Goal: Task Accomplishment & Management: Manage account settings

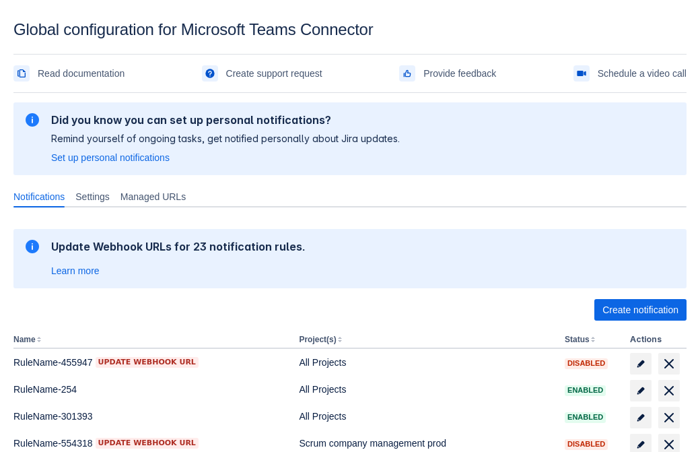
click at [640, 310] on span "Create notification" at bounding box center [640, 310] width 76 height 22
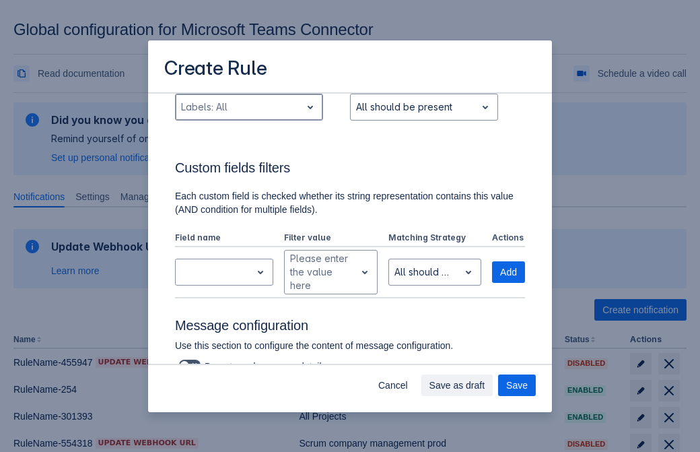
click at [248, 115] on div "Scrollable content" at bounding box center [238, 107] width 114 height 16
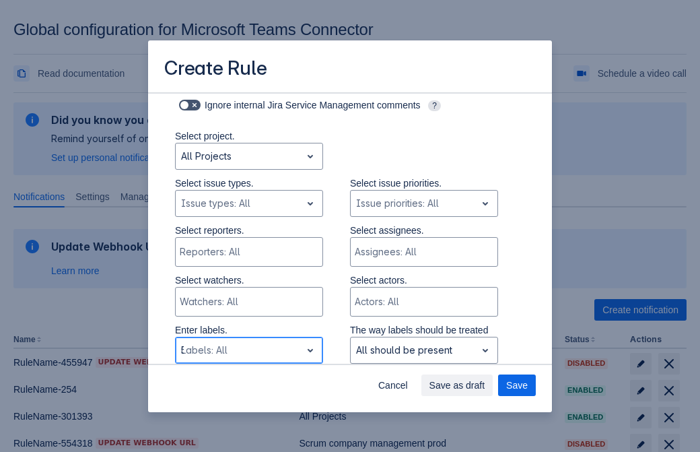
type input "507422_label"
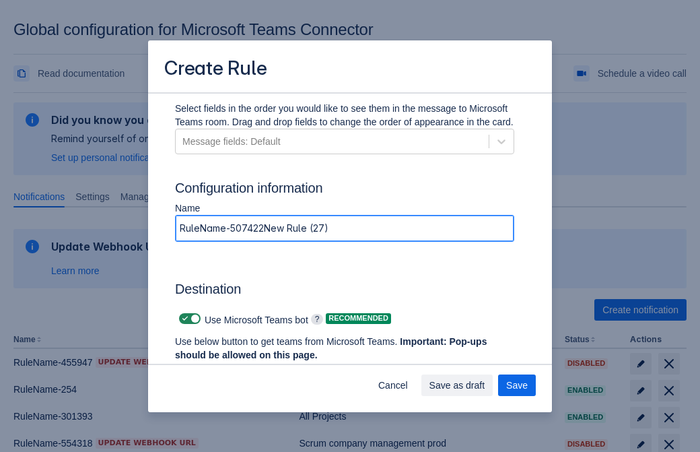
type input "RuleName-507422New Rule (27)"
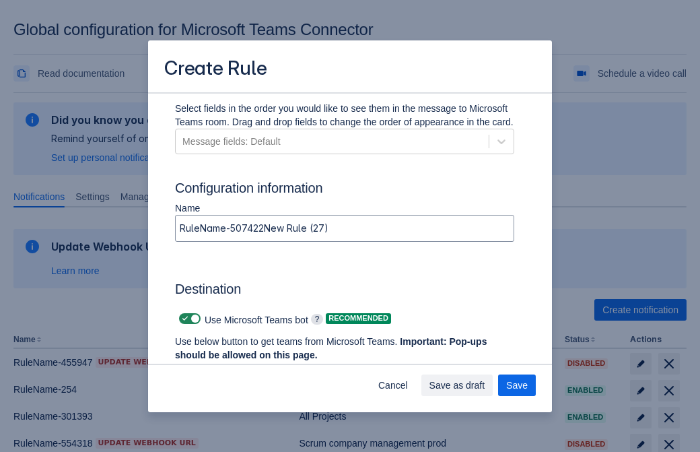
click at [183, 318] on span "Scrollable content" at bounding box center [185, 318] width 11 height 11
click at [183, 318] on input "Scrollable content" at bounding box center [183, 318] width 9 height 9
checkbox input "false"
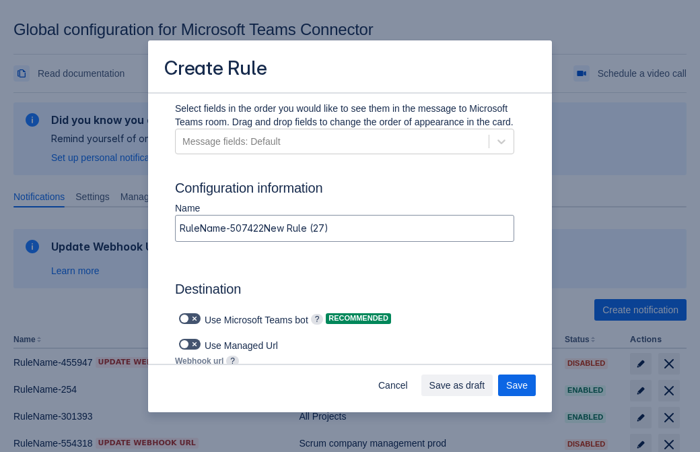
type input "https://prod-74.westus.logic.azure.com:443/workflows/f11e74d8c9ca438c8769757d73…"
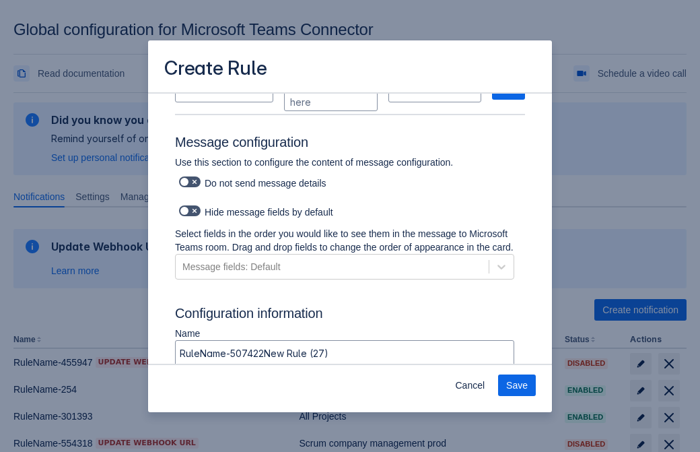
click at [517, 385] on span "Save" at bounding box center [517, 385] width 22 height 22
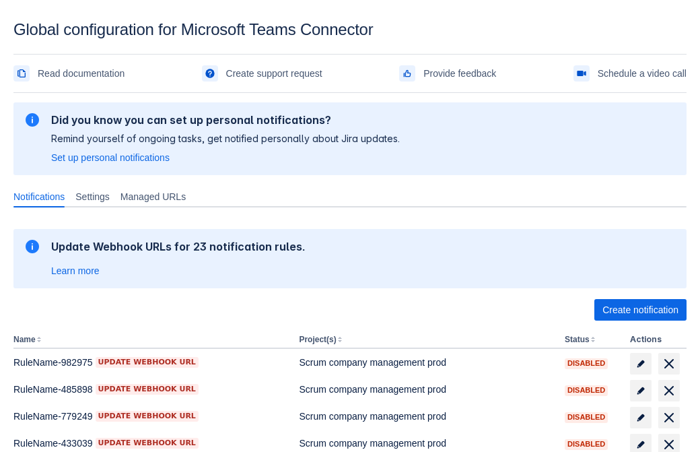
scroll to position [278, 0]
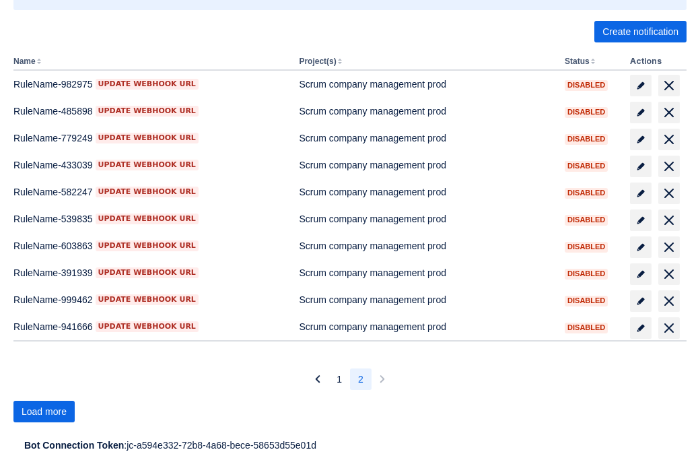
click at [44, 411] on span "Load more" at bounding box center [44, 412] width 45 height 22
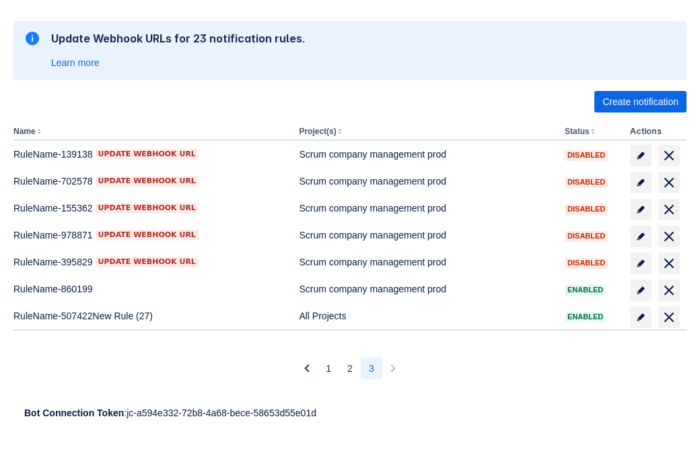
scroll to position [208, 0]
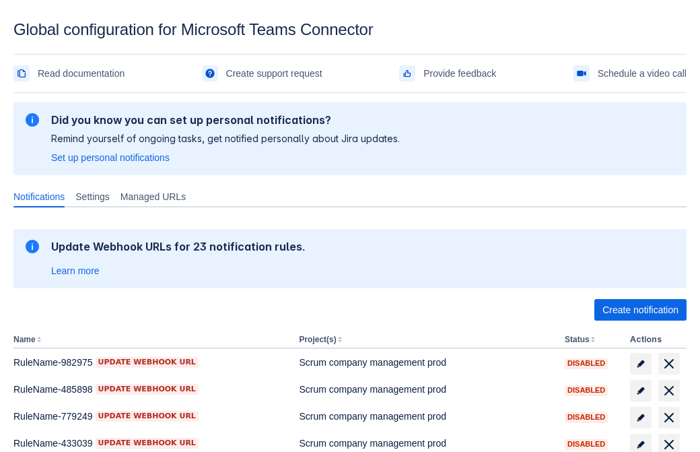
scroll to position [278, 0]
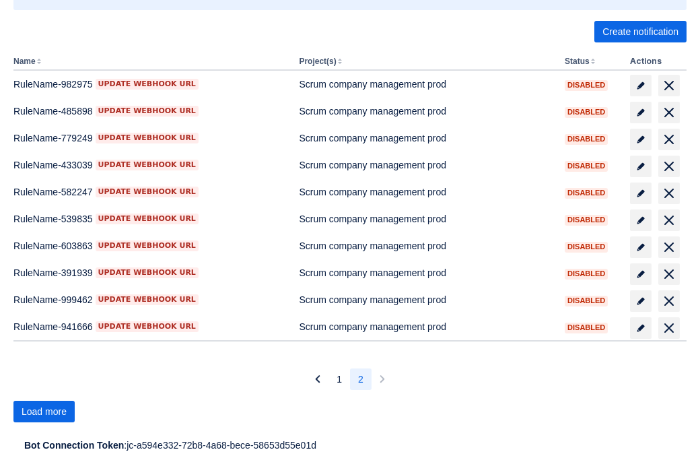
click at [44, 411] on span "Load more" at bounding box center [44, 412] width 45 height 22
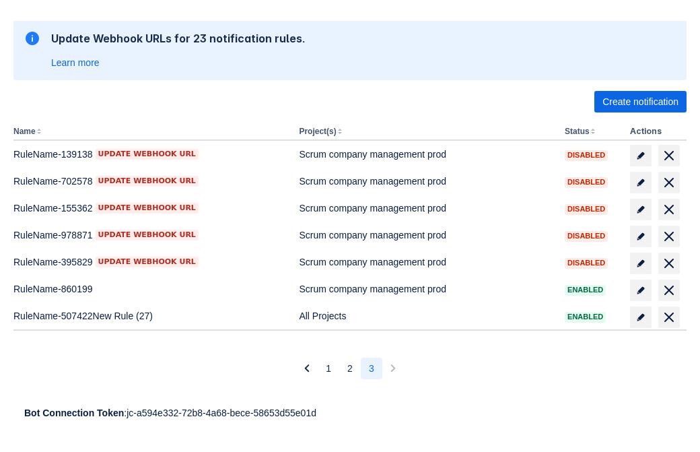
scroll to position [208, 0]
click at [668, 317] on span "delete" at bounding box center [669, 317] width 16 height 16
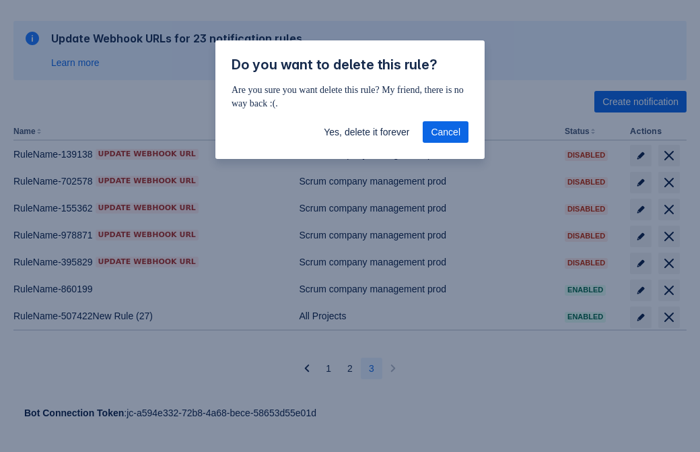
click at [366, 132] on span "Yes, delete it forever" at bounding box center [366, 132] width 85 height 22
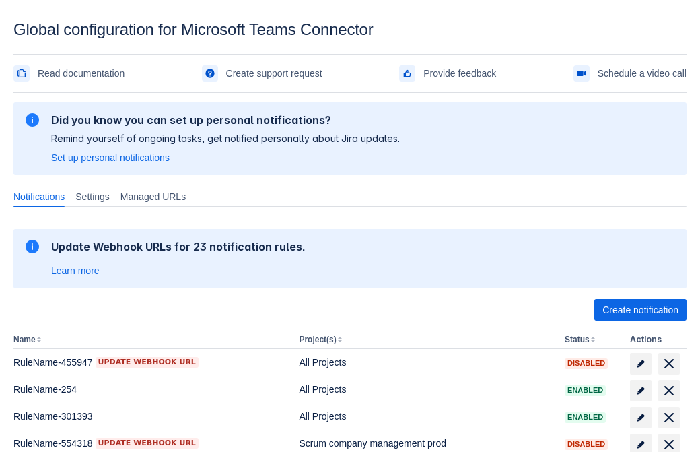
click at [640, 310] on span "Create notification" at bounding box center [640, 310] width 76 height 22
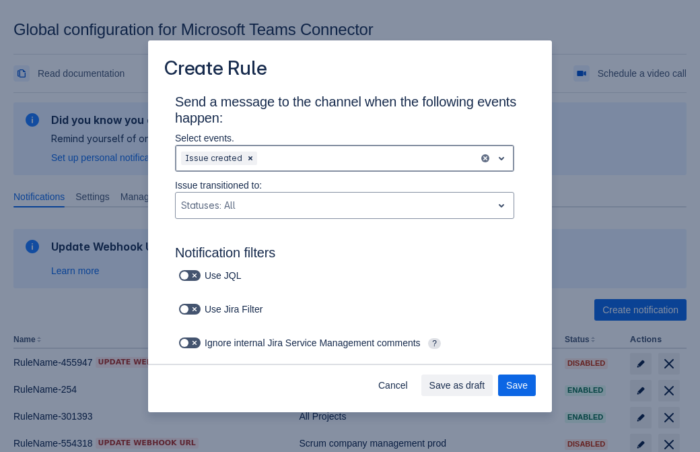
click at [345, 158] on div "Scrollable content" at bounding box center [366, 158] width 213 height 16
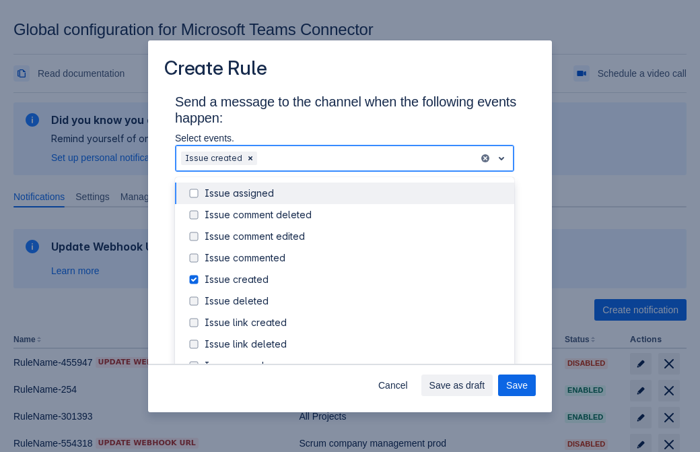
click at [355, 279] on div "Issue created" at bounding box center [356, 279] width 302 height 13
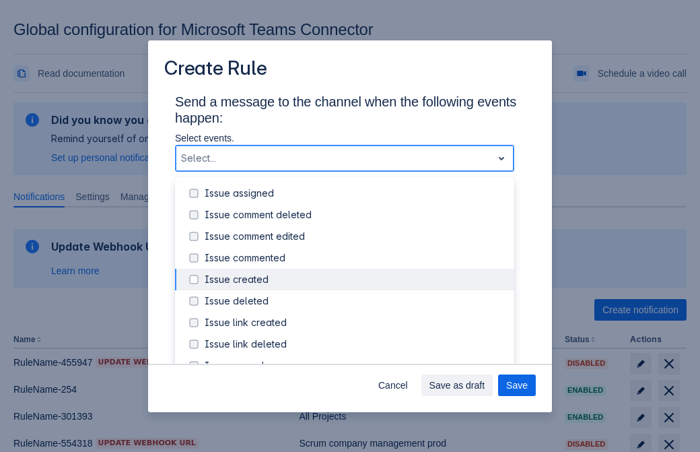
click at [355, 402] on div "Issue updated" at bounding box center [356, 408] width 302 height 13
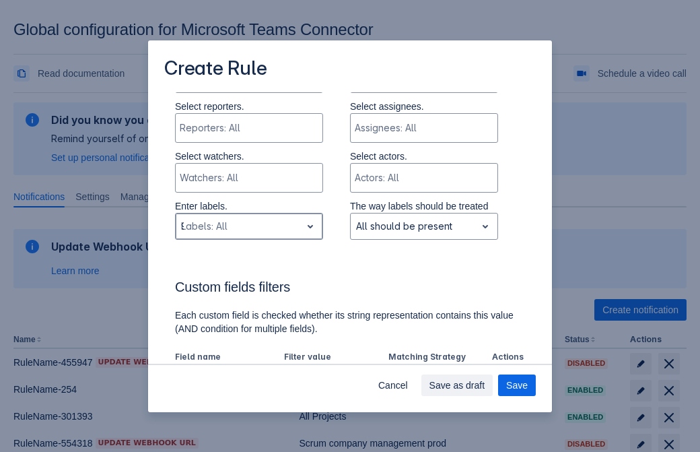
type input "914101_label"
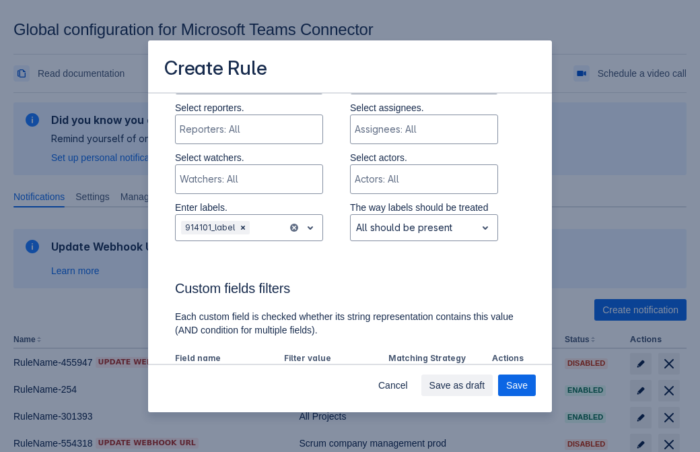
scroll to position [790, 0]
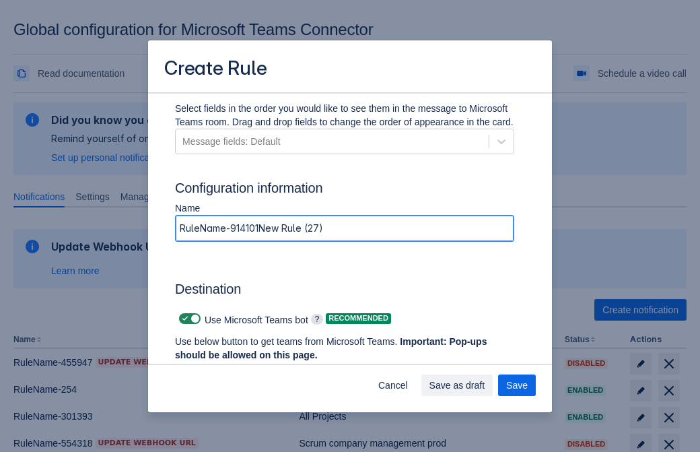
type input "RuleName-914101New Rule (27)"
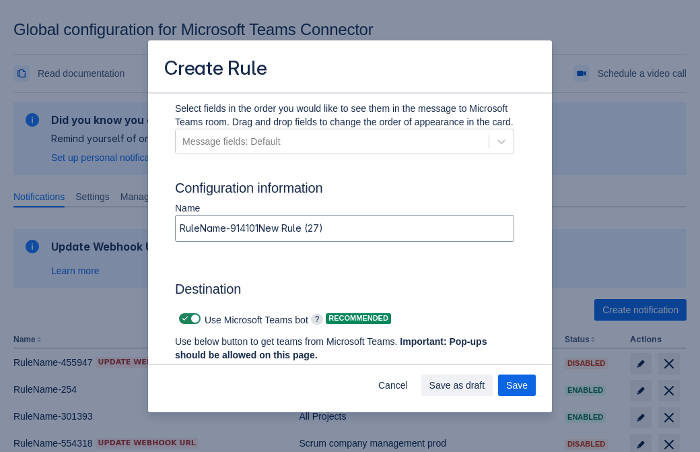
click at [183, 318] on span "Scrollable content" at bounding box center [185, 318] width 11 height 11
click at [183, 318] on input "Scrollable content" at bounding box center [183, 318] width 9 height 9
checkbox input "false"
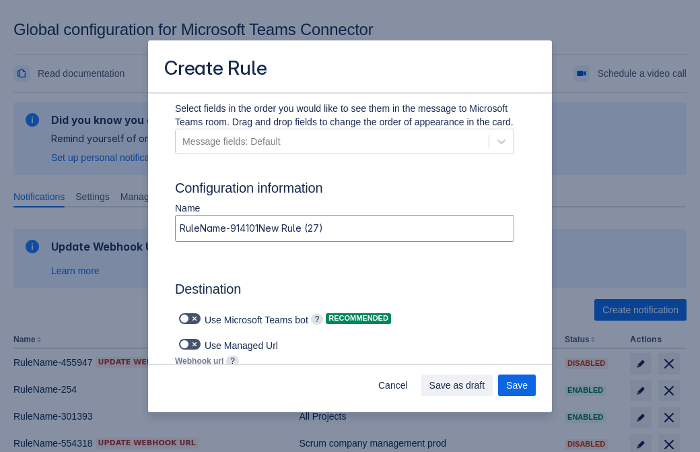
type input "https://prod-34.westus.logic.azure.com:443/workflows/b225ecea21af403f967199aab2…"
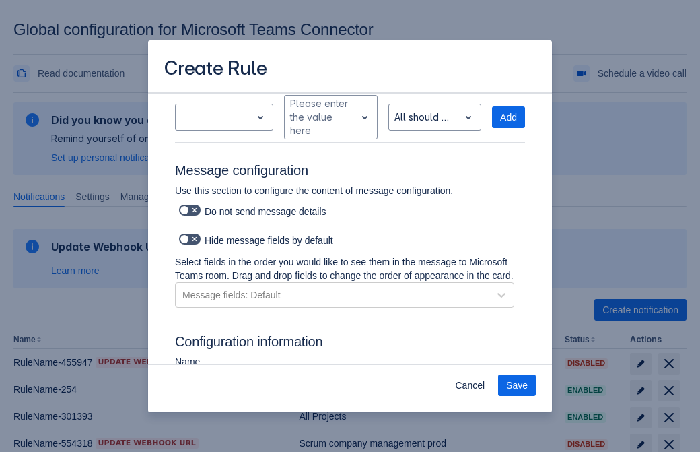
click at [517, 385] on span "Save" at bounding box center [517, 385] width 22 height 22
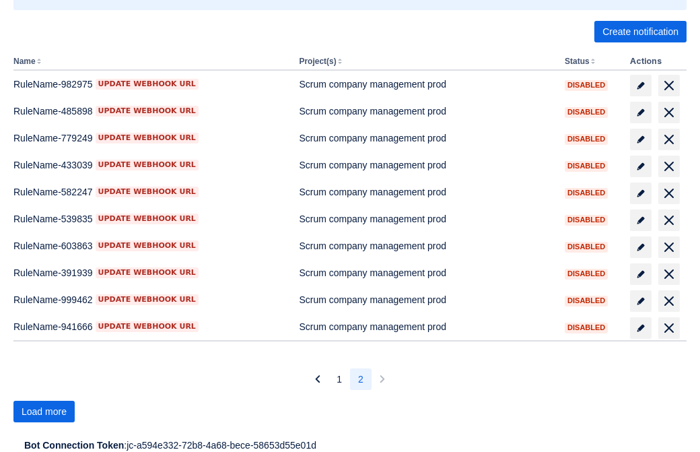
click at [44, 411] on span "Load more" at bounding box center [44, 412] width 45 height 22
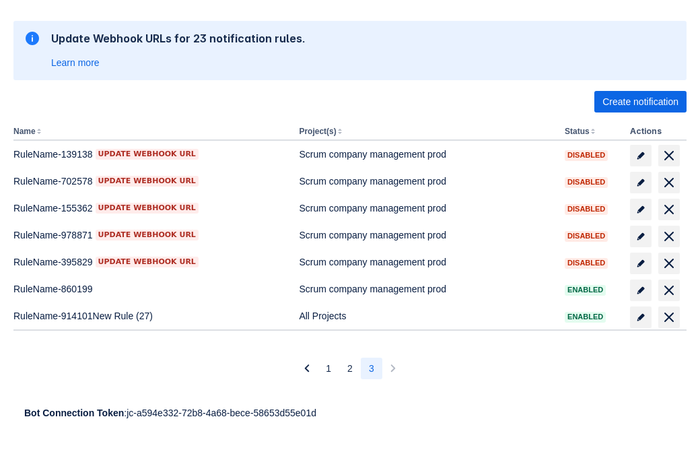
scroll to position [208, 0]
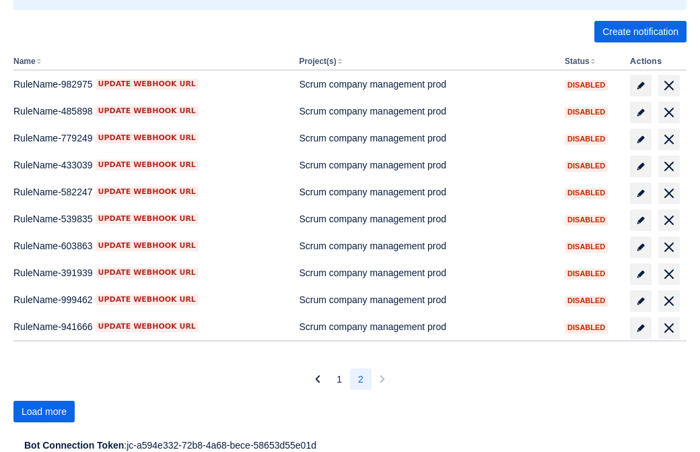
click at [44, 411] on span "Load more" at bounding box center [44, 412] width 45 height 22
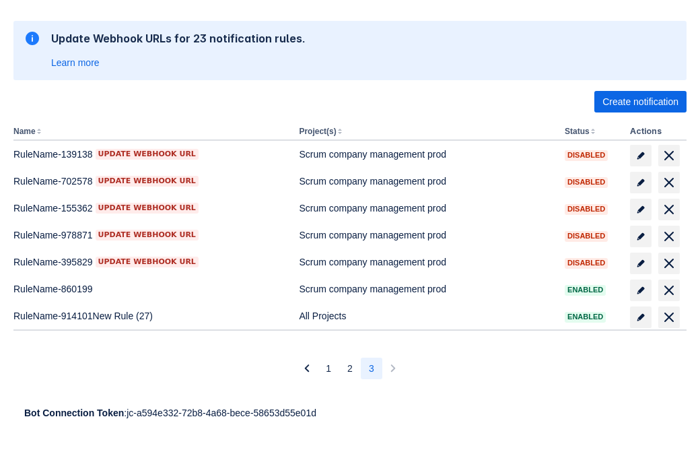
scroll to position [208, 0]
click at [668, 317] on span "delete" at bounding box center [669, 317] width 16 height 16
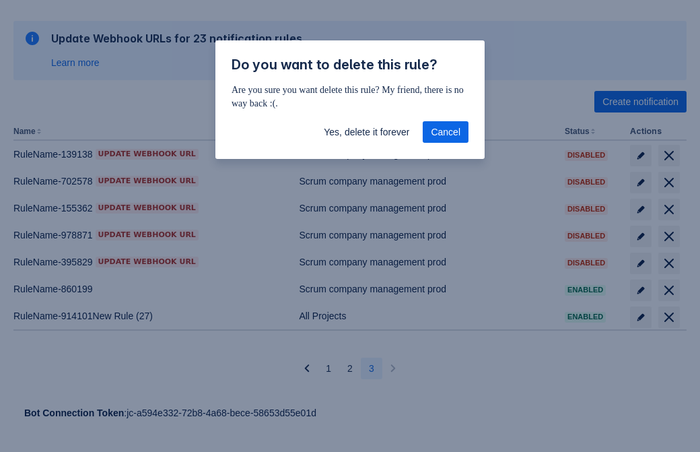
click at [366, 132] on span "Yes, delete it forever" at bounding box center [366, 132] width 85 height 22
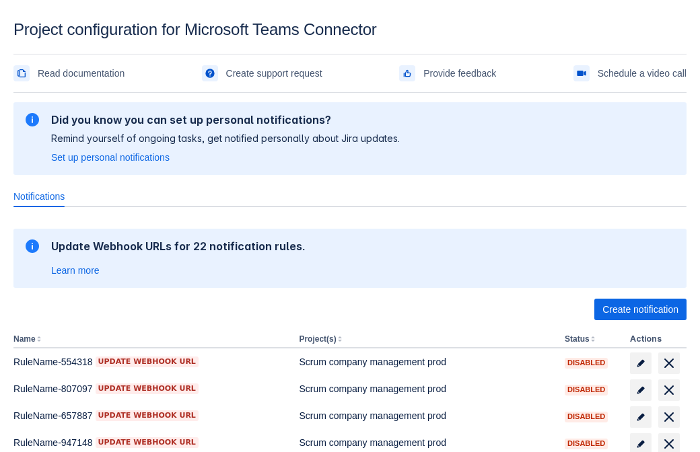
click at [640, 310] on span "Create notification" at bounding box center [640, 310] width 76 height 22
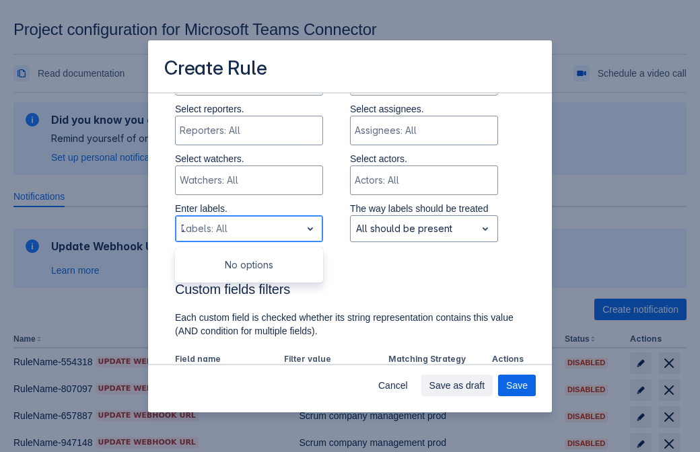
type input "781218_label"
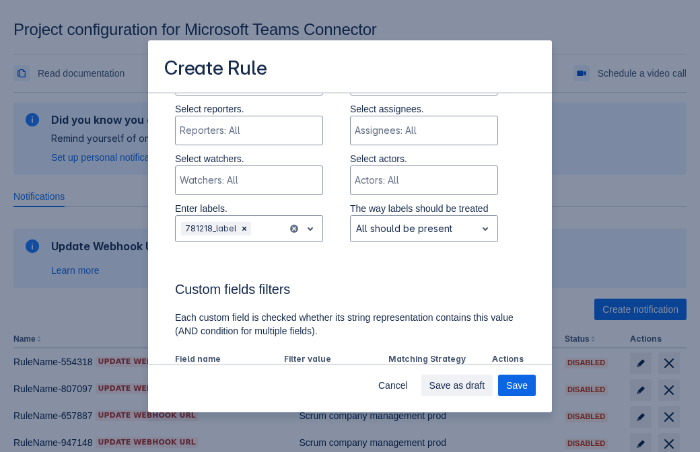
scroll to position [742, 0]
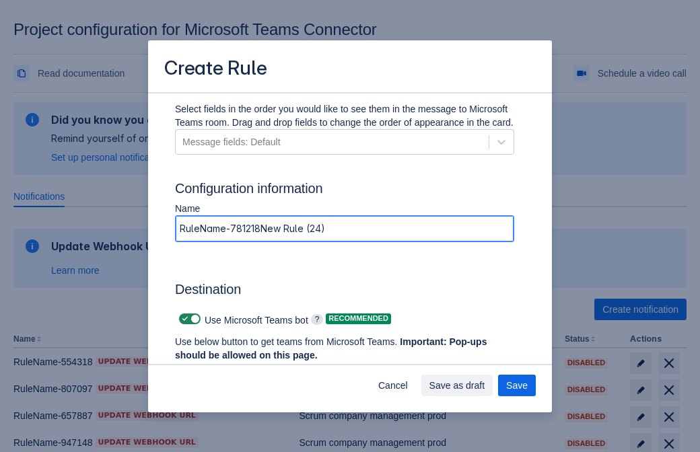
type input "RuleName-781218New Rule (24)"
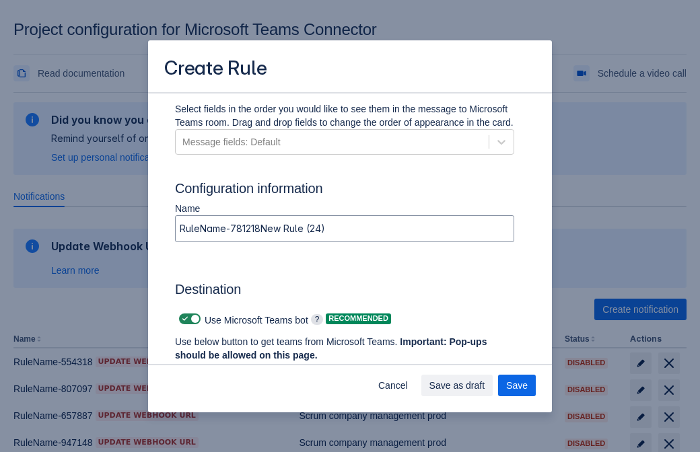
click at [183, 319] on span at bounding box center [185, 319] width 11 height 11
click at [183, 319] on input "checkbox" at bounding box center [183, 319] width 9 height 9
checkbox input "false"
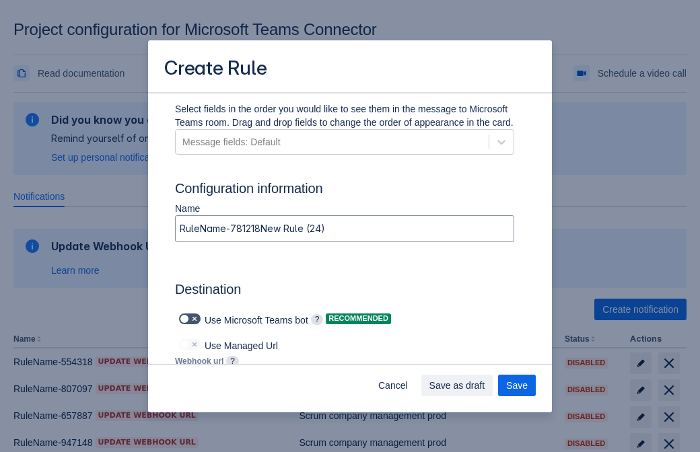
type input "https://prod-66.westus.logic.azure.com:443/workflows/8c648f5704ae4c43ad0e610244…"
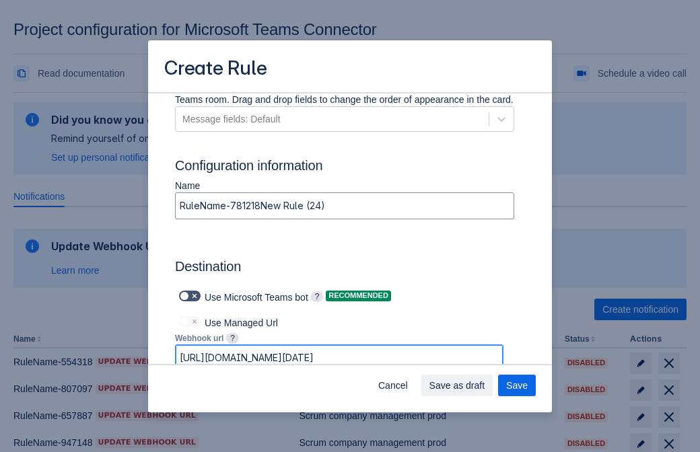
click at [485, 386] on span "Save as draft" at bounding box center [457, 386] width 56 height 22
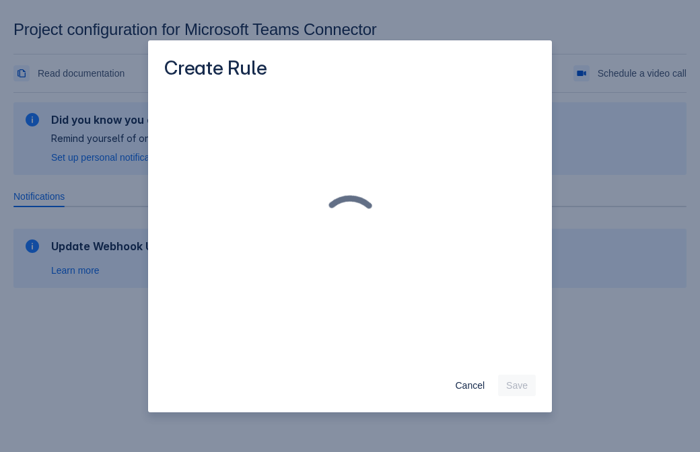
scroll to position [0, 0]
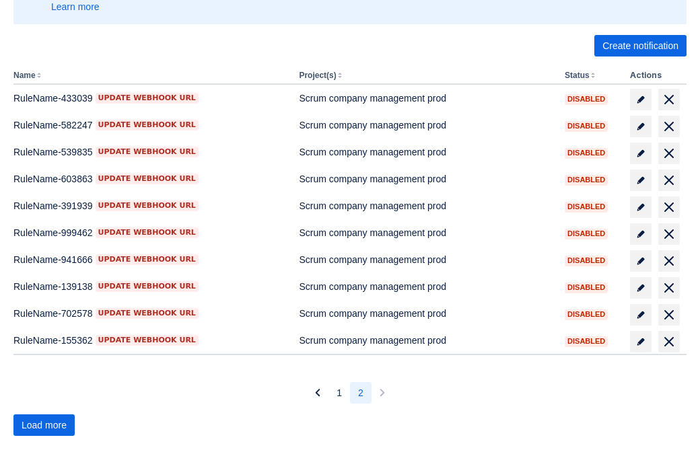
click at [44, 425] on span "Load more" at bounding box center [44, 426] width 45 height 22
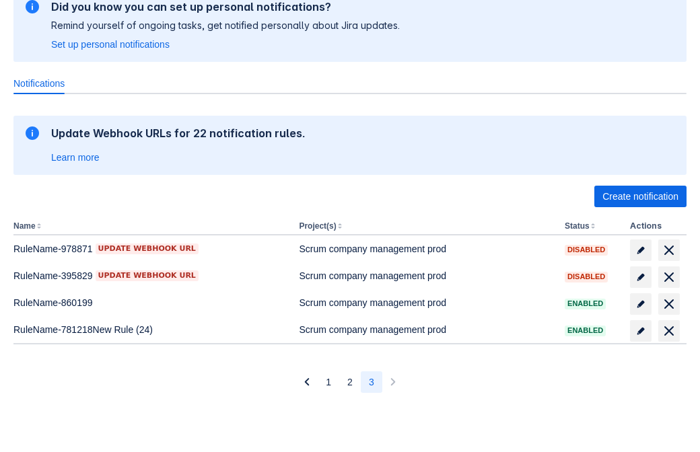
scroll to position [113, 0]
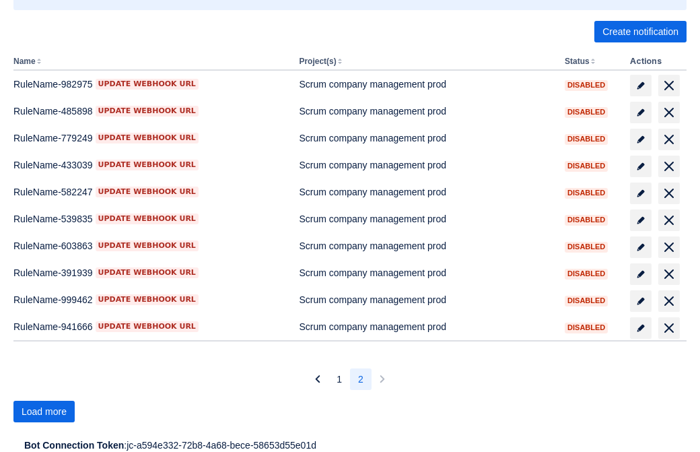
click at [44, 411] on span "Load more" at bounding box center [44, 412] width 45 height 22
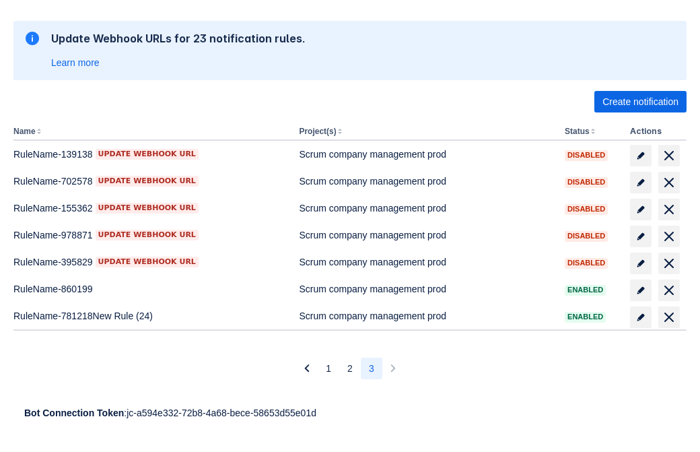
scroll to position [208, 0]
click at [668, 317] on span "delete" at bounding box center [669, 317] width 16 height 16
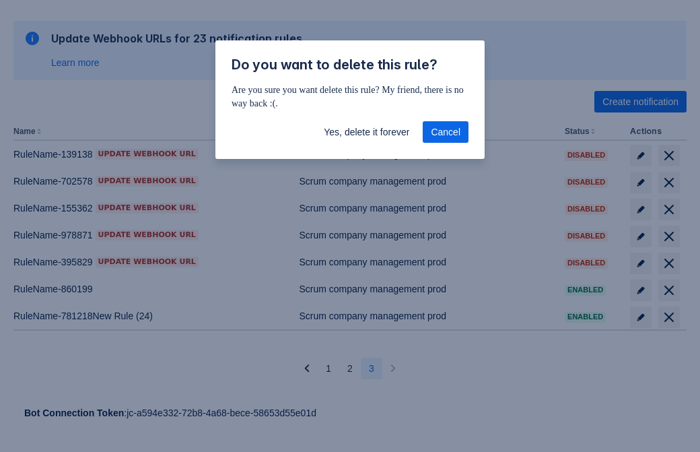
click at [366, 132] on span "Yes, delete it forever" at bounding box center [366, 132] width 85 height 22
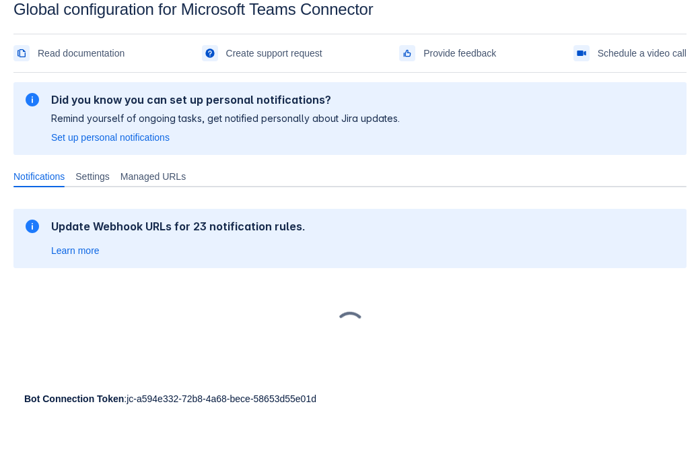
scroll to position [20, 0]
